Goal: Find contact information: Find contact information

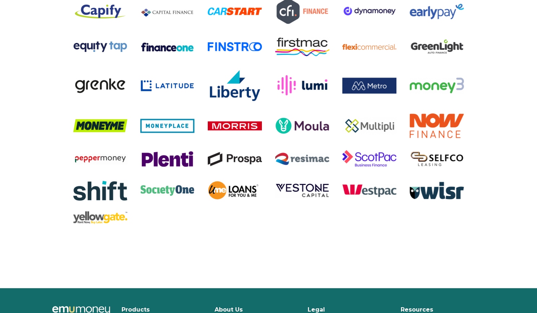
scroll to position [1468, 0]
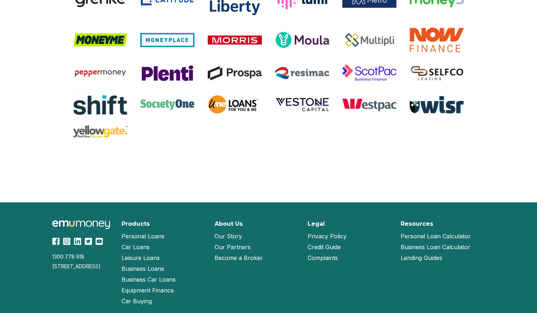
click at [237, 248] on link "Our Partners" at bounding box center [233, 247] width 36 height 11
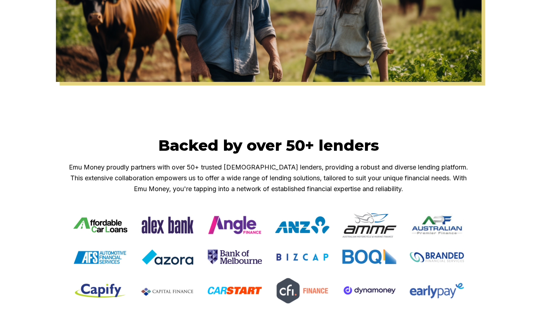
scroll to position [325, 0]
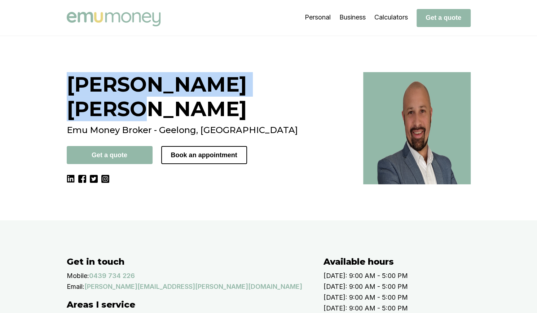
drag, startPoint x: 201, startPoint y: 86, endPoint x: 71, endPoint y: 93, distance: 129.3
click at [71, 93] on h1 "[PERSON_NAME]" at bounding box center [211, 96] width 288 height 49
copy h1 "[PERSON_NAME]"
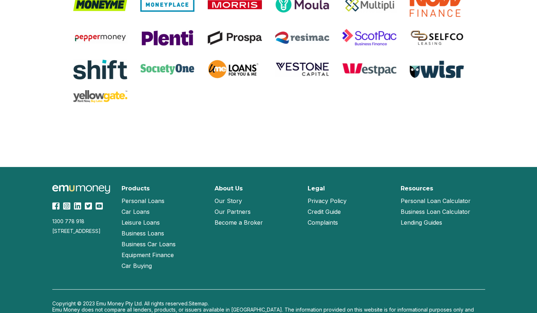
scroll to position [1540, 0]
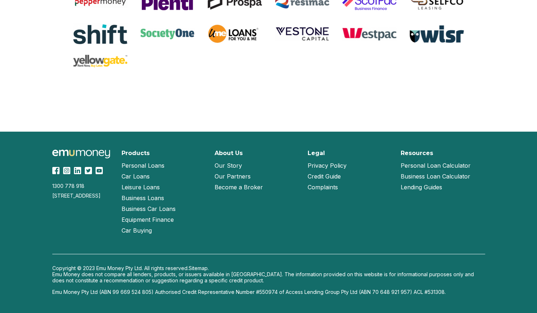
click at [227, 166] on link "Our Story" at bounding box center [228, 165] width 27 height 11
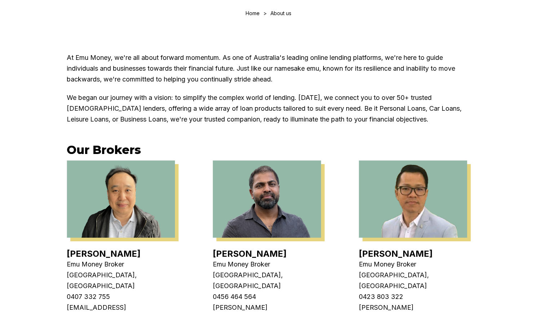
scroll to position [108, 0]
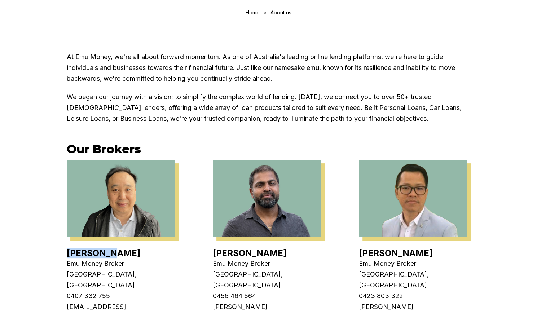
drag, startPoint x: 116, startPoint y: 255, endPoint x: 65, endPoint y: 255, distance: 51.2
copy link "Eujin Ooi"
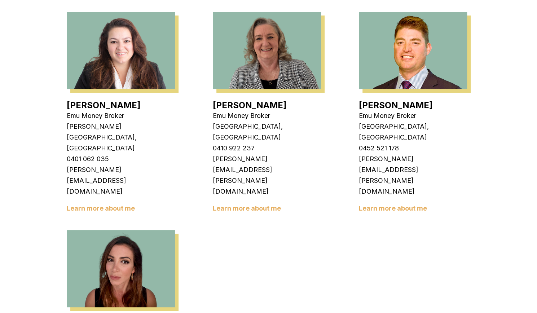
scroll to position [1298, 0]
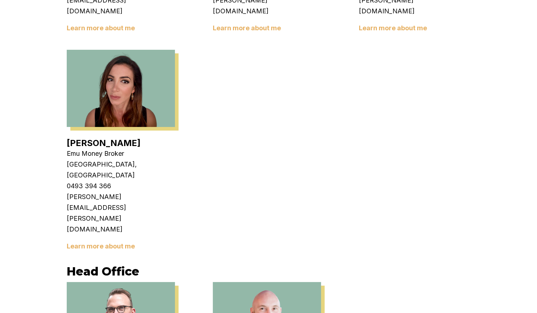
drag, startPoint x: 122, startPoint y: 135, endPoint x: 57, endPoint y: 134, distance: 65.6
copy link "Matt Leeburn"
drag, startPoint x: 270, startPoint y: 132, endPoint x: 211, endPoint y: 134, distance: 59.9
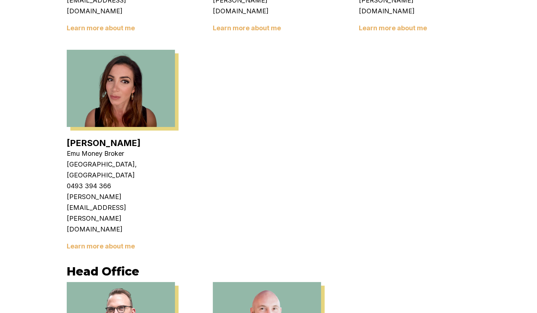
copy link "Sam Crouch"
